Goal: Find contact information: Find contact information

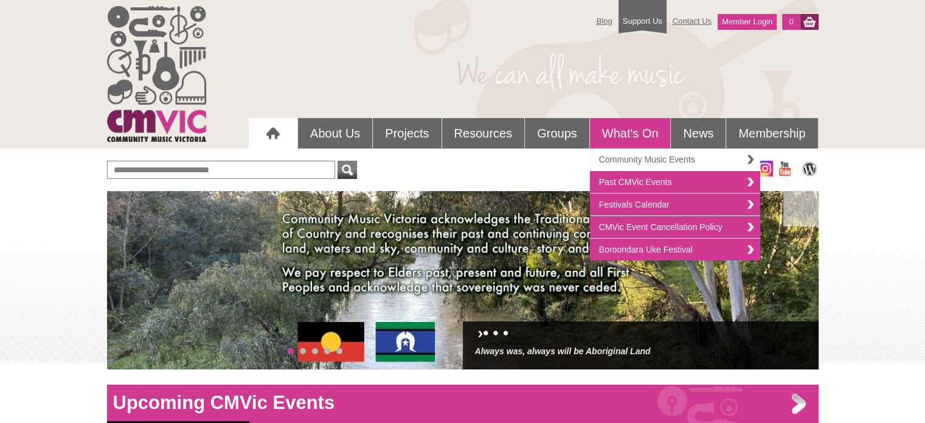
click at [637, 154] on link "Community Music Events" at bounding box center [675, 159] width 170 height 23
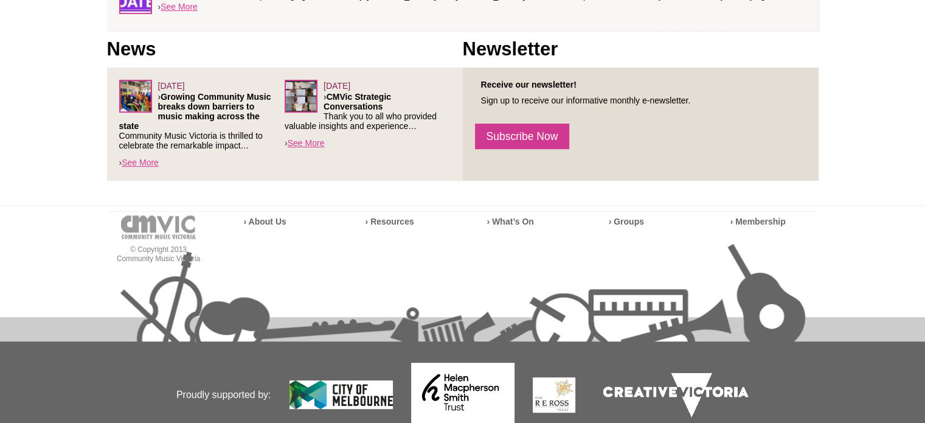
scroll to position [539, 0]
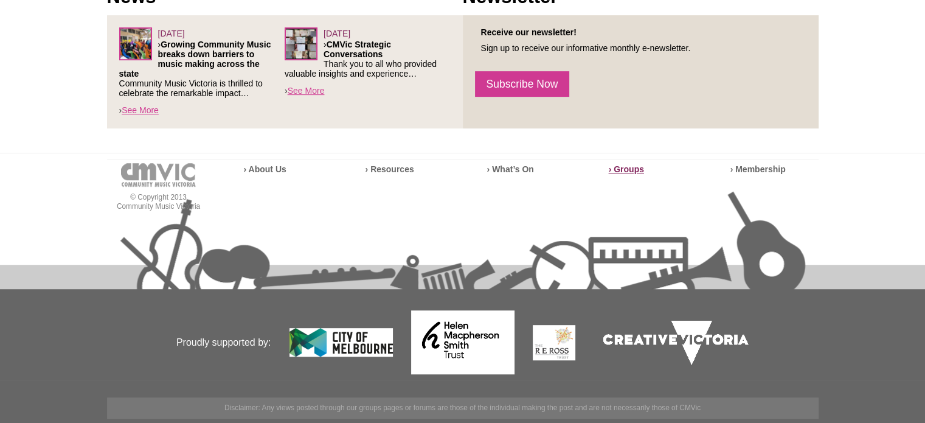
click at [638, 167] on strong "› Groups" at bounding box center [626, 169] width 35 height 10
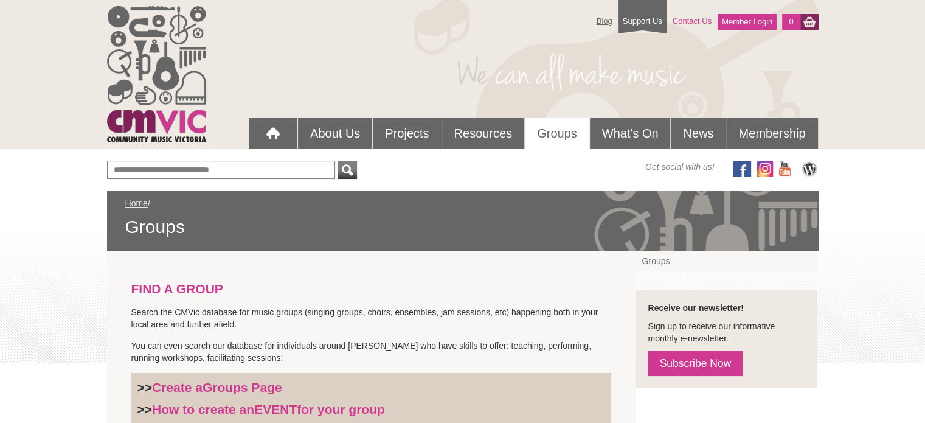
click at [682, 19] on link "Contact Us" at bounding box center [692, 20] width 51 height 21
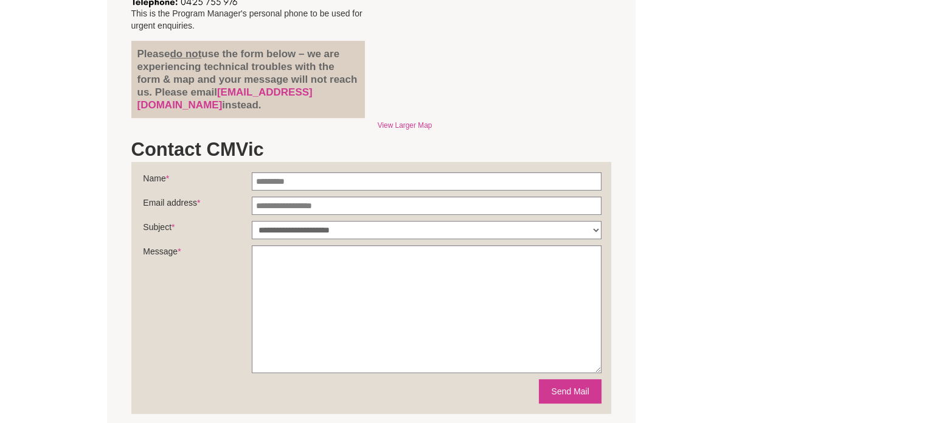
scroll to position [426, 0]
